Goal: Task Accomplishment & Management: Complete application form

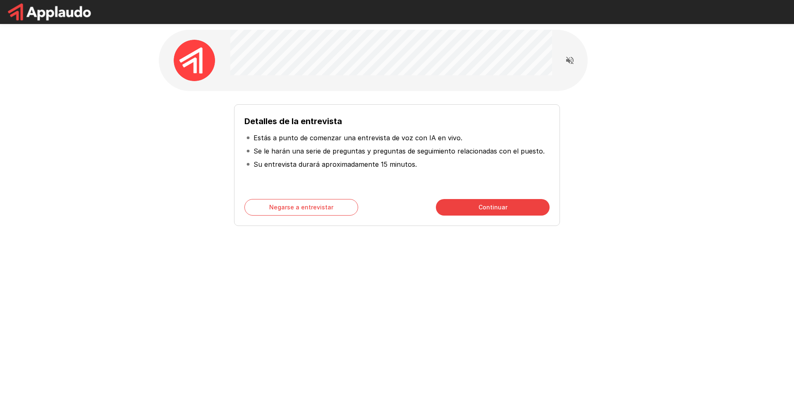
click at [487, 206] on font "Continuar" at bounding box center [492, 206] width 29 height 7
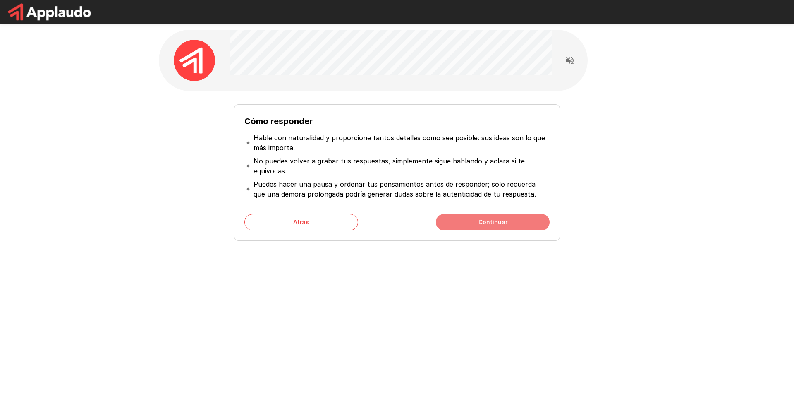
click at [466, 225] on button "Continuar" at bounding box center [493, 222] width 114 height 17
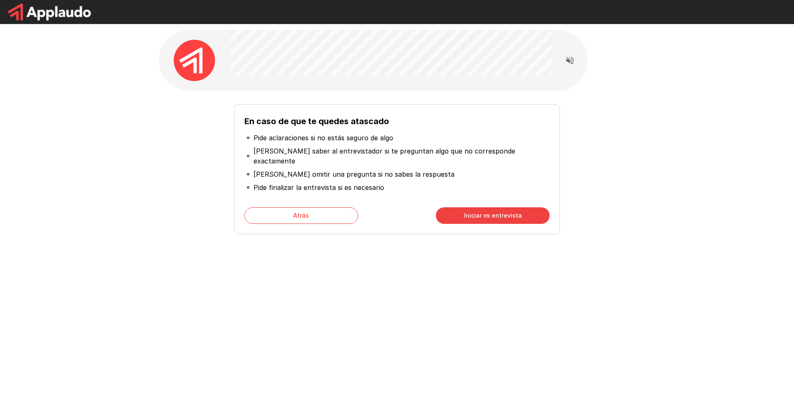
click at [478, 219] on div "En caso de que te quedes atascado Pide aclaraciones si no estás seguro de algo …" at bounding box center [397, 169] width 326 height 130
click at [481, 212] on font "Iniciar mi entrevista" at bounding box center [493, 215] width 58 height 7
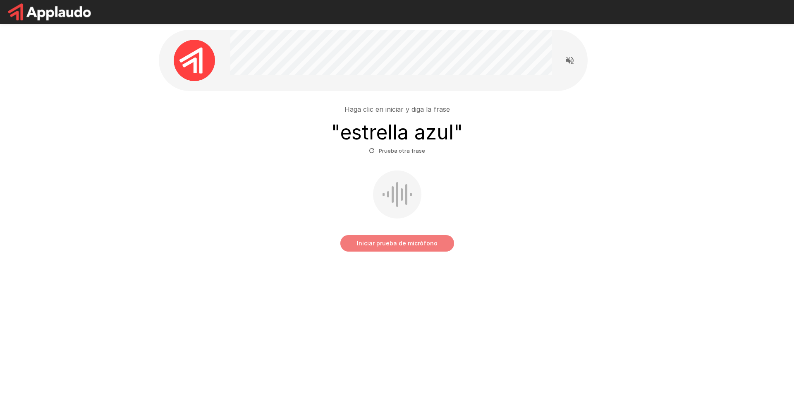
click at [390, 240] on font "Iniciar prueba de micrófono" at bounding box center [397, 242] width 81 height 7
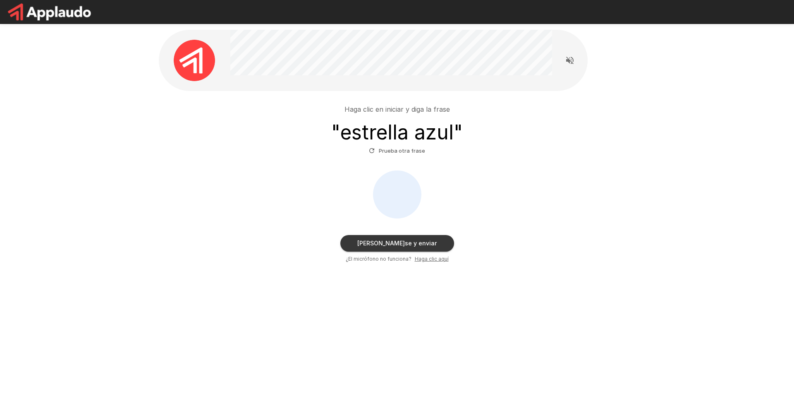
click at [414, 182] on div at bounding box center [397, 194] width 48 height 48
click at [377, 149] on button "Prueba otra frase" at bounding box center [397, 150] width 60 height 13
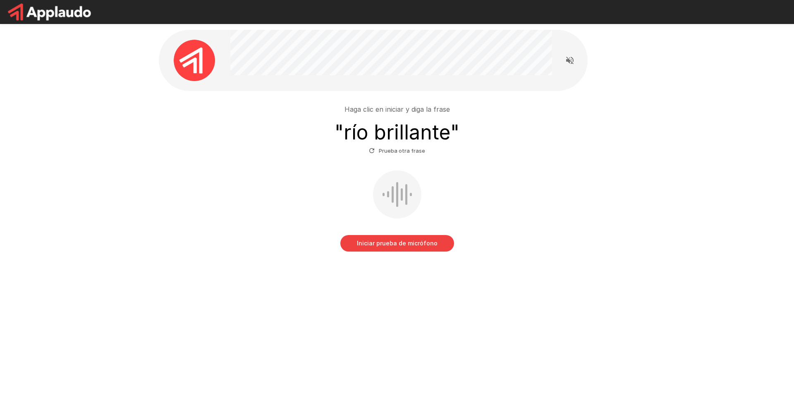
click at [407, 241] on font "Iniciar prueba de micrófono" at bounding box center [397, 242] width 81 height 7
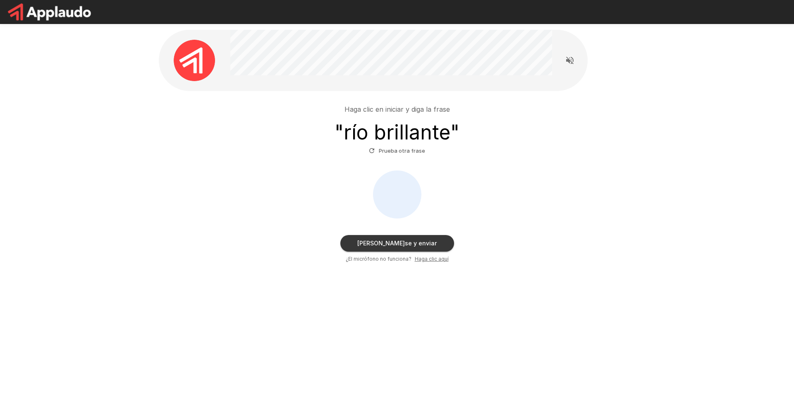
click at [590, 117] on div "Haga clic en iniciar y diga la frase " río brillante " Prueba otra frase" at bounding box center [397, 130] width 470 height 53
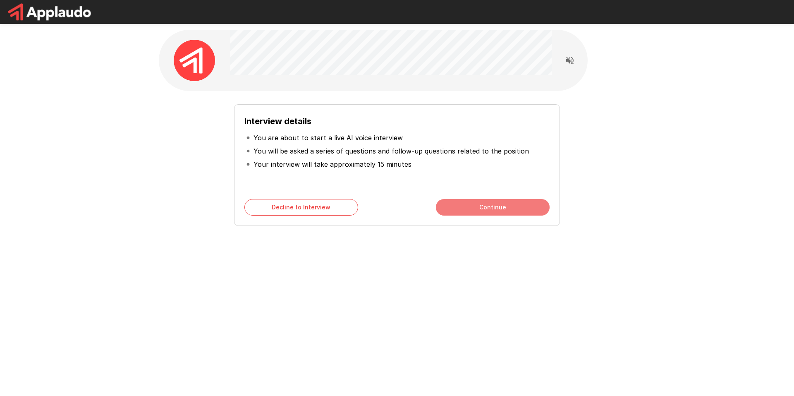
click at [470, 206] on button "Continue" at bounding box center [493, 207] width 114 height 17
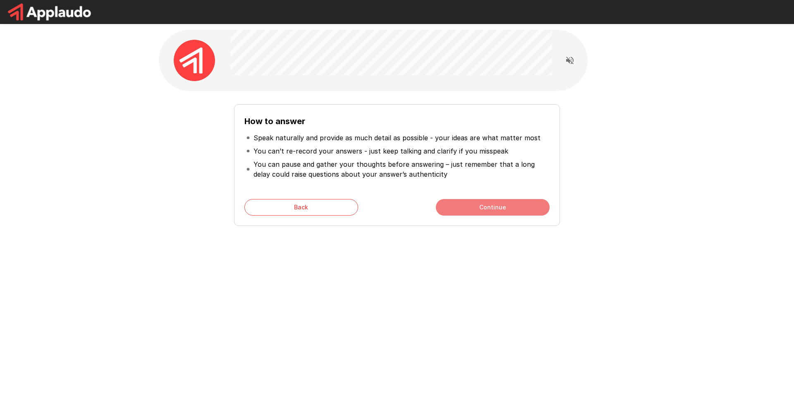
click at [470, 206] on button "Continue" at bounding box center [493, 207] width 114 height 17
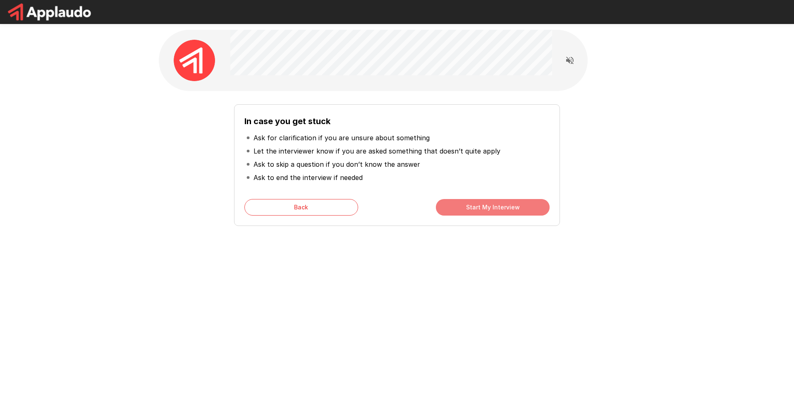
click at [470, 206] on button "Start My Interview" at bounding box center [493, 207] width 114 height 17
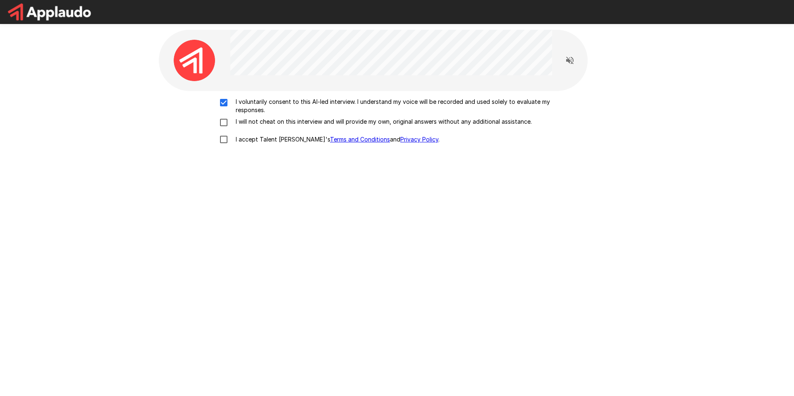
click at [233, 118] on p "I will not cheat on this interview and will provide my own, original answers wi…" at bounding box center [381, 121] width 299 height 8
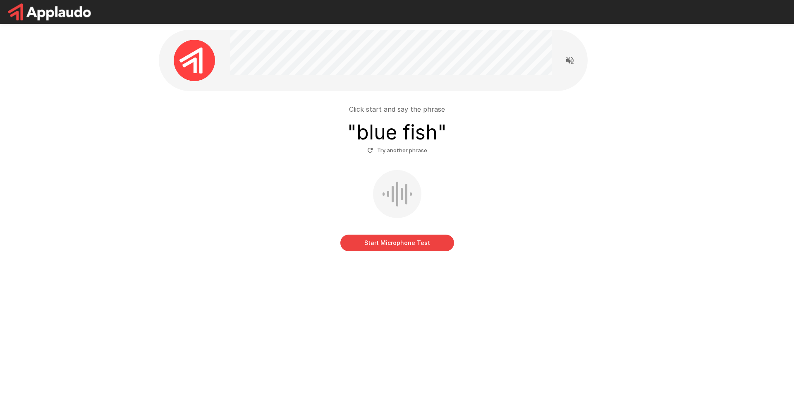
click at [393, 245] on button "Start Microphone Test" at bounding box center [397, 242] width 114 height 17
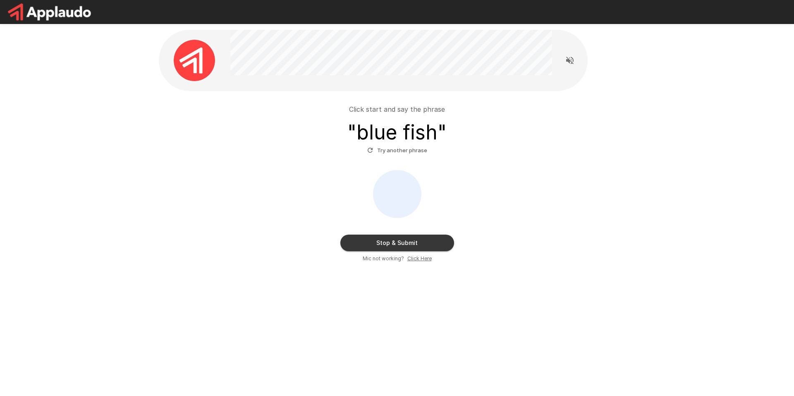
click at [572, 62] on icon "Read questions aloud" at bounding box center [570, 60] width 10 height 10
click at [422, 188] on div "Stop & Submit Mic not working? Click Here" at bounding box center [397, 216] width 470 height 93
click at [396, 240] on button "Stop & Submit" at bounding box center [397, 242] width 114 height 17
